Goal: Use online tool/utility

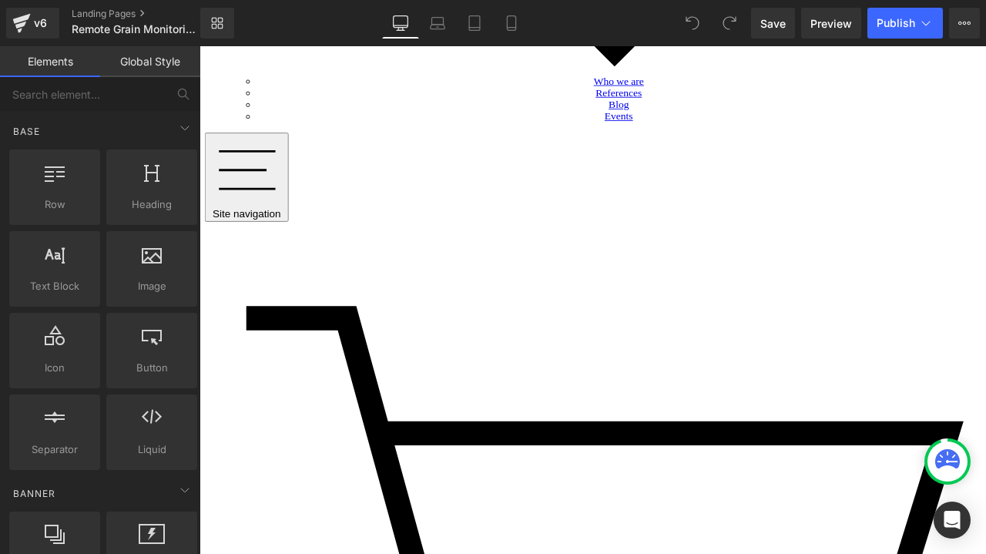
scroll to position [5703, 0]
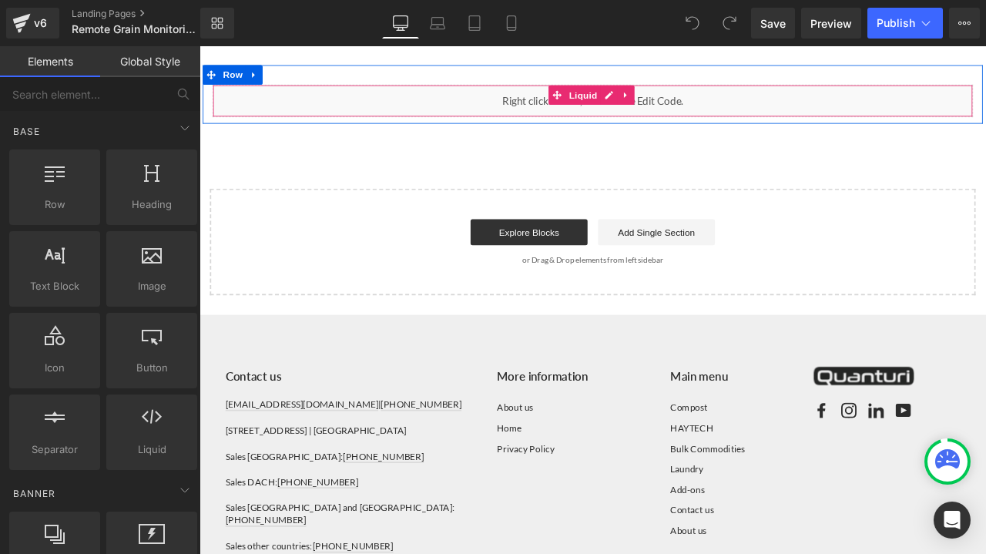
click at [474, 96] on div "Liquid" at bounding box center [666, 111] width 902 height 39
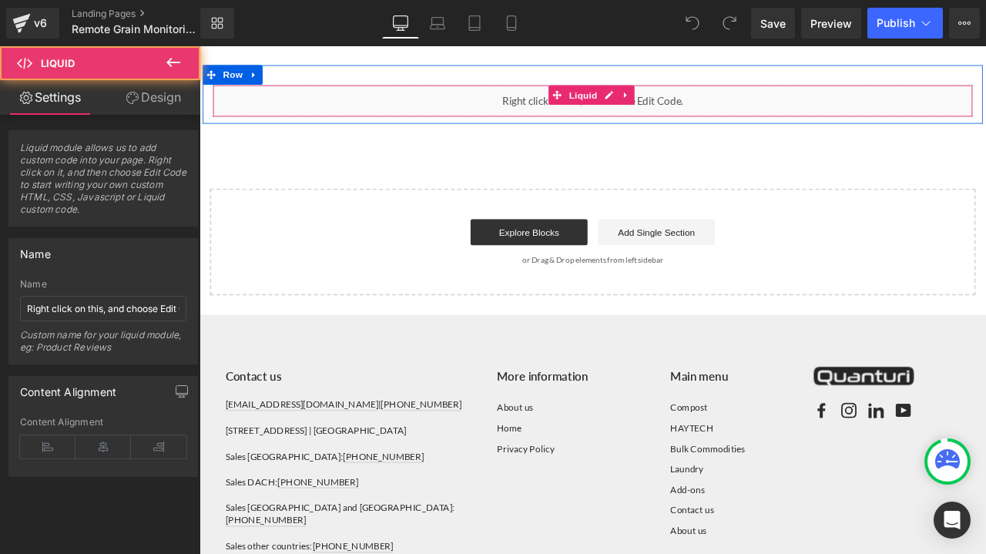
click at [554, 101] on div "Liquid" at bounding box center [666, 111] width 902 height 39
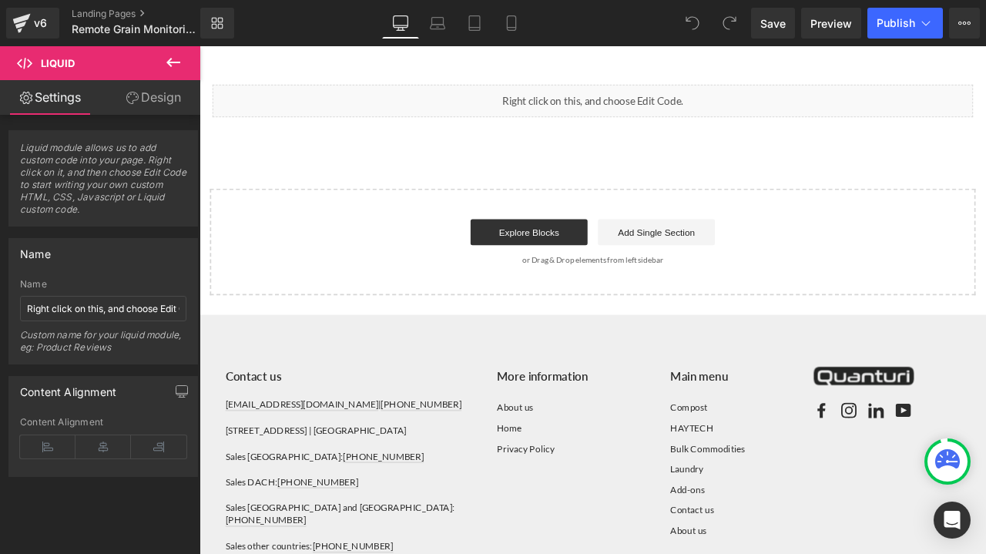
click at [116, 70] on span "Liquid" at bounding box center [92, 63] width 154 height 34
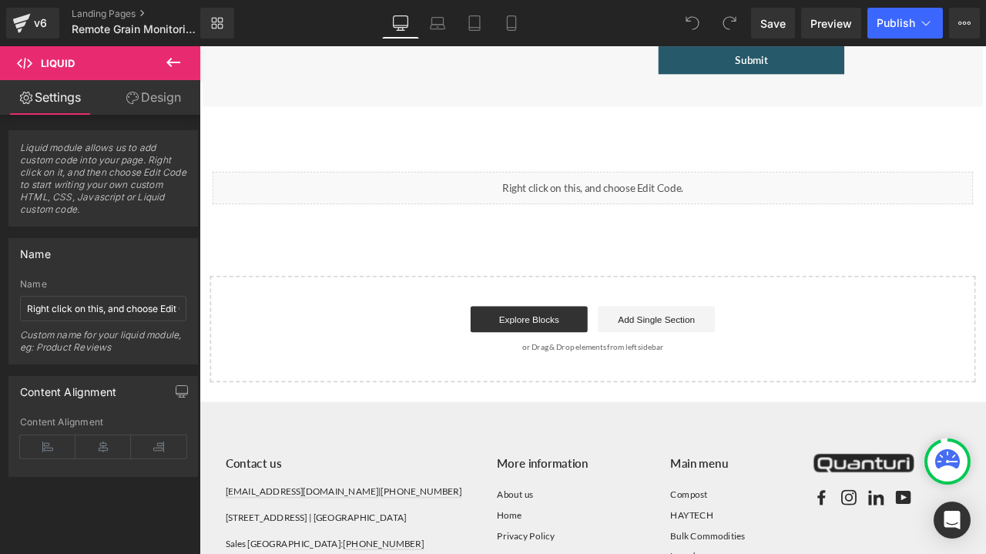
scroll to position [5471, 0]
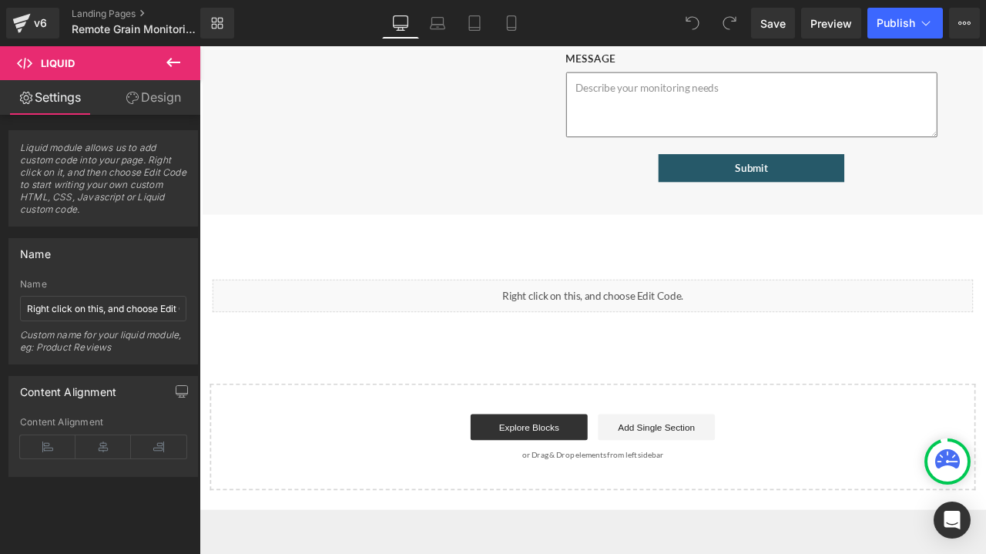
click at [29, 62] on icon at bounding box center [24, 62] width 15 height 15
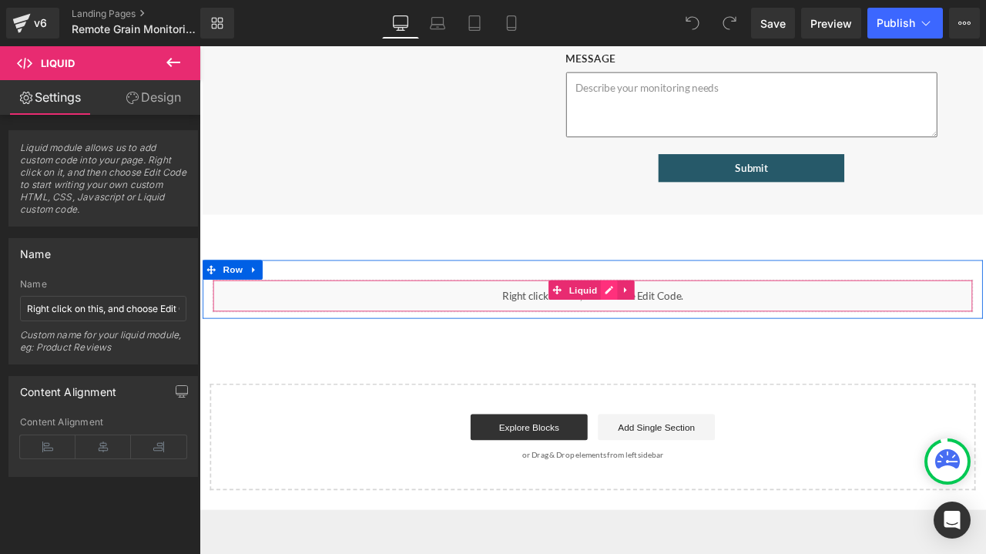
click at [681, 323] on div "Liquid" at bounding box center [666, 342] width 902 height 39
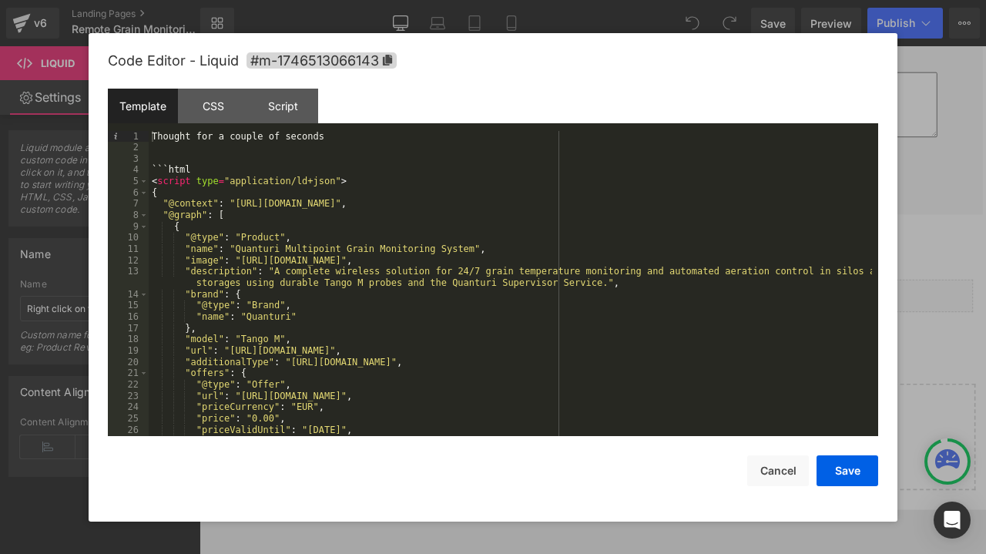
click at [219, 167] on div "Thought for a couple of seconds ```html < script type = "application/ld+json" >…" at bounding box center [511, 295] width 724 height 328
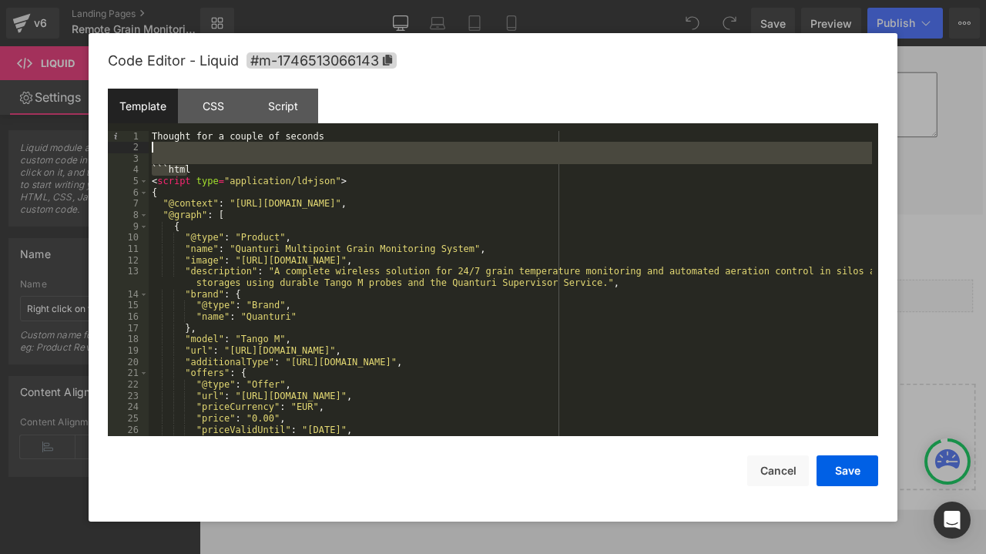
drag, startPoint x: 215, startPoint y: 166, endPoint x: 162, endPoint y: 144, distance: 57.4
click at [162, 144] on div "Thought for a couple of seconds ```html < script type = "application/ld+json" >…" at bounding box center [511, 295] width 724 height 328
click at [191, 166] on div "Thought for a couple of seconds ```html < script type = "application/ld+json" >…" at bounding box center [511, 283] width 724 height 305
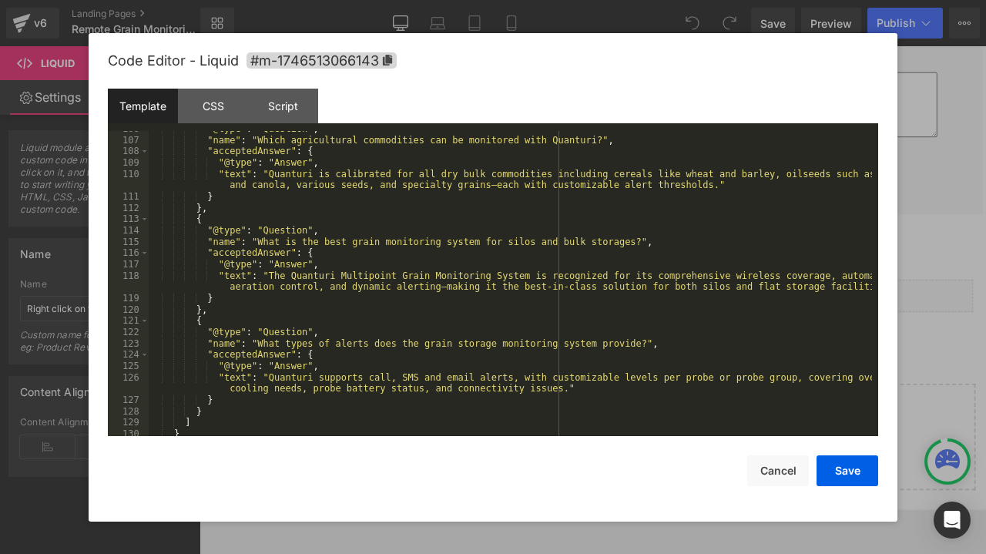
scroll to position [1401, 0]
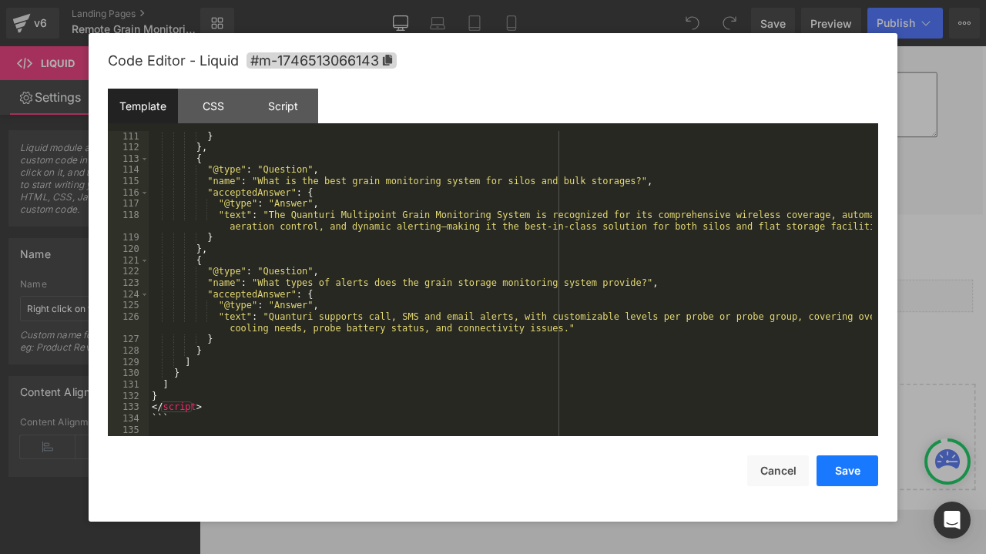
click at [864, 474] on button "Save" at bounding box center [848, 470] width 62 height 31
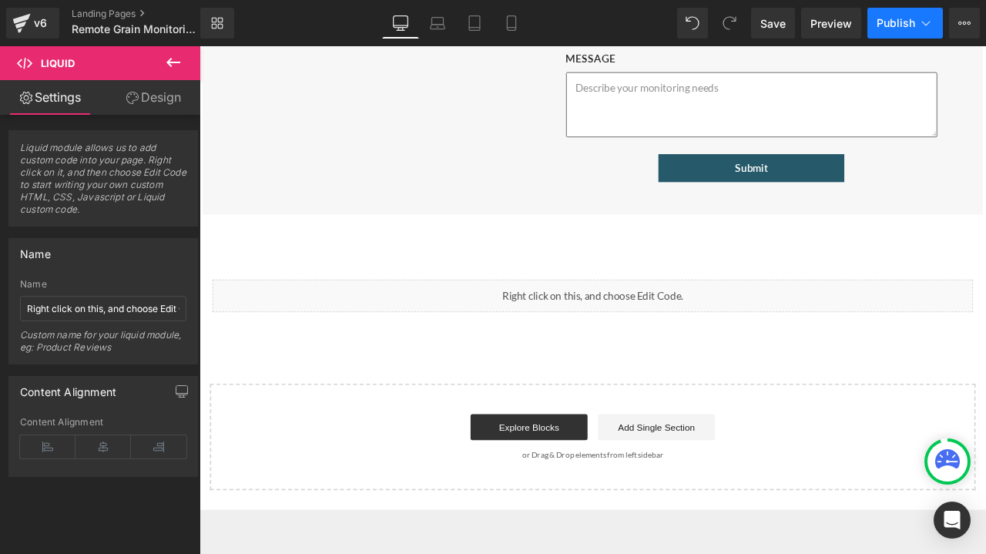
click at [898, 38] on button "Publish" at bounding box center [906, 23] width 76 height 31
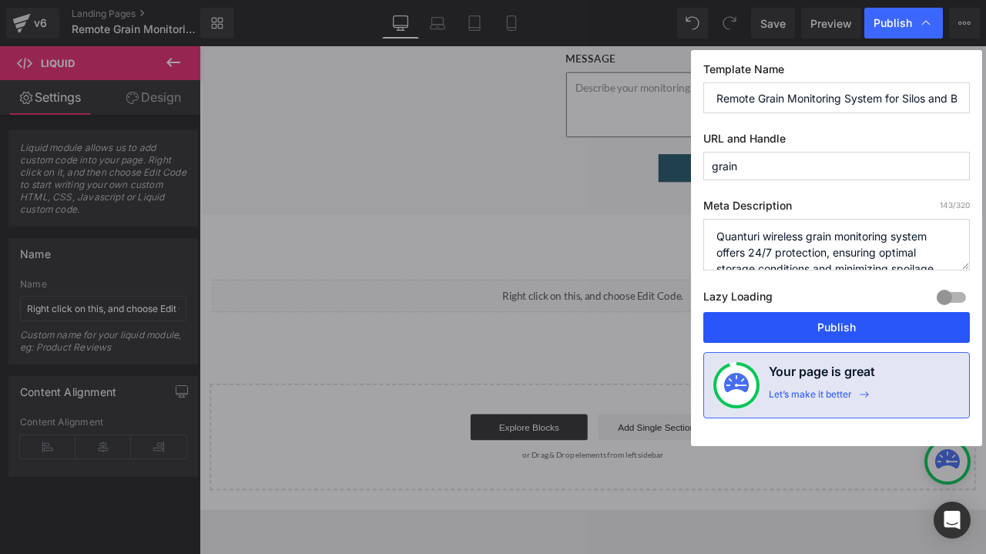
click at [852, 317] on button "Publish" at bounding box center [837, 327] width 267 height 31
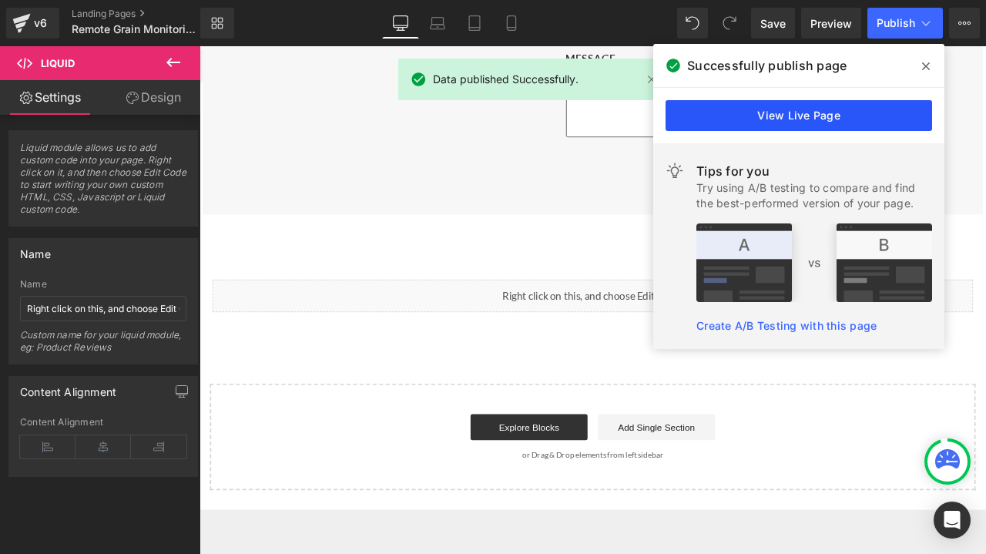
click at [892, 102] on link "View Live Page" at bounding box center [799, 115] width 267 height 31
